Goal: Check status

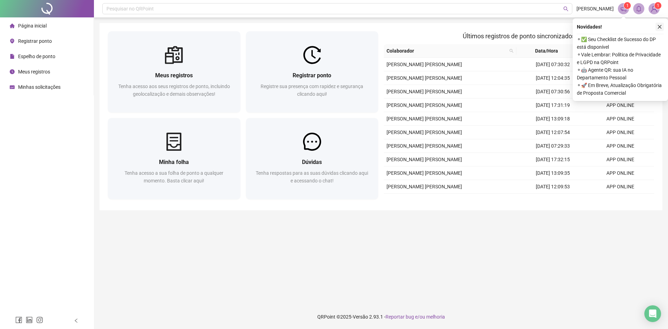
click at [661, 28] on icon "close" at bounding box center [660, 27] width 4 height 4
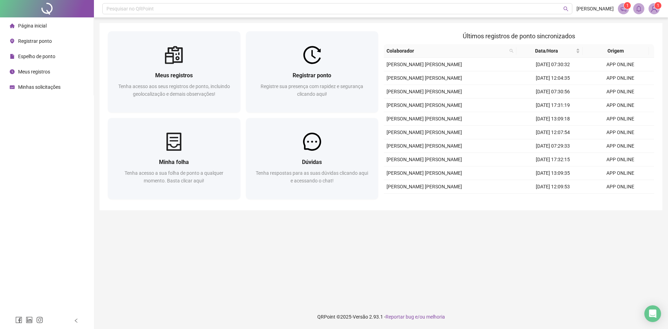
click at [50, 55] on span "Espelho de ponto" at bounding box center [36, 57] width 37 height 6
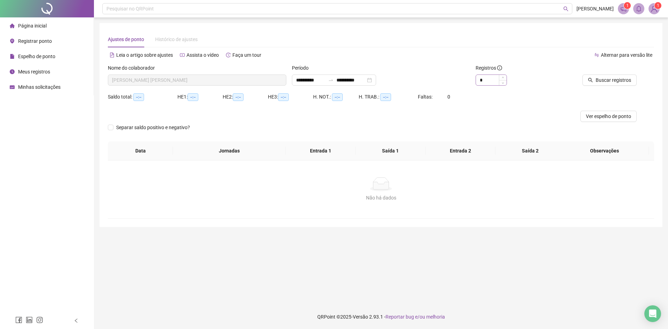
type input "**********"
type input "*"
click at [502, 77] on icon "up" at bounding box center [503, 78] width 2 height 2
click at [611, 76] on span "Buscar registros" at bounding box center [614, 80] width 36 height 8
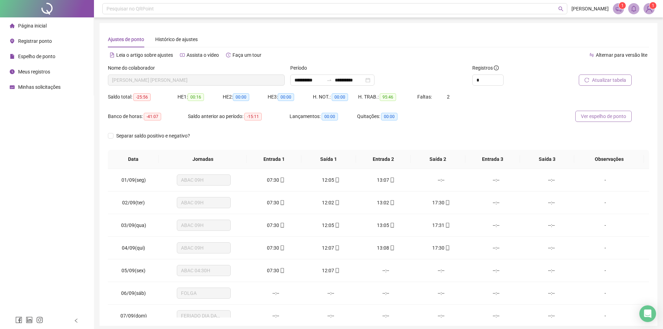
click at [615, 114] on span "Ver espelho de ponto" at bounding box center [603, 116] width 45 height 8
